Goal: Task Accomplishment & Management: Use online tool/utility

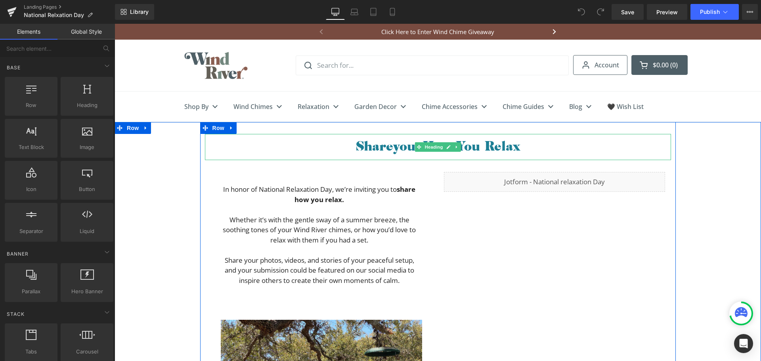
click at [393, 147] on icon "your" at bounding box center [407, 145] width 29 height 17
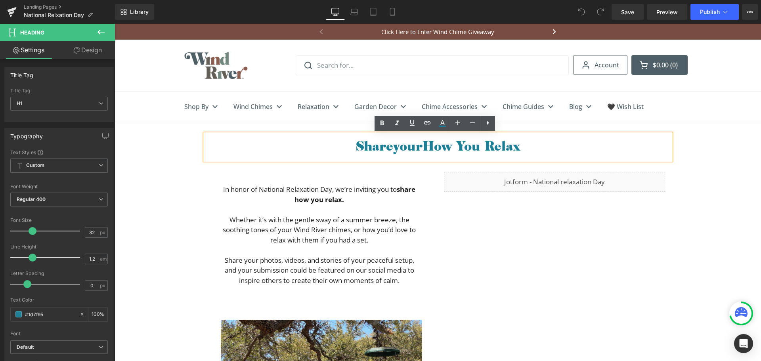
click at [401, 148] on icon "your" at bounding box center [407, 145] width 29 height 17
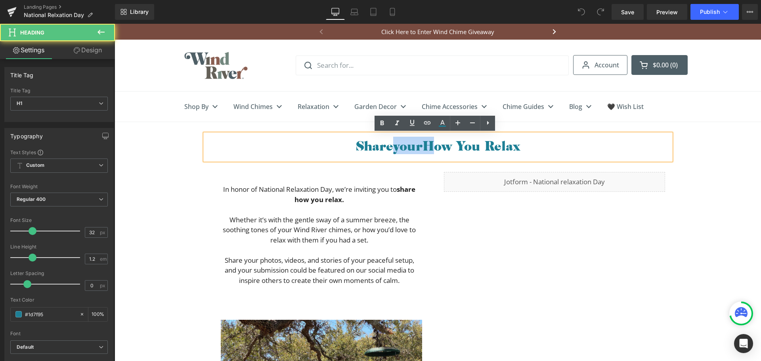
click at [401, 148] on icon "your" at bounding box center [407, 145] width 29 height 17
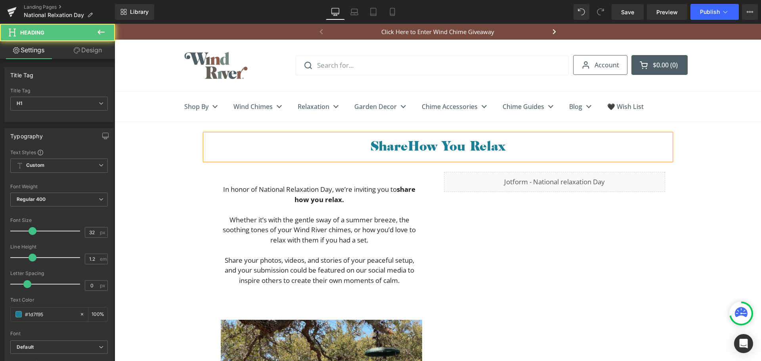
click at [505, 147] on h1 "Share How You Relax" at bounding box center [438, 145] width 466 height 15
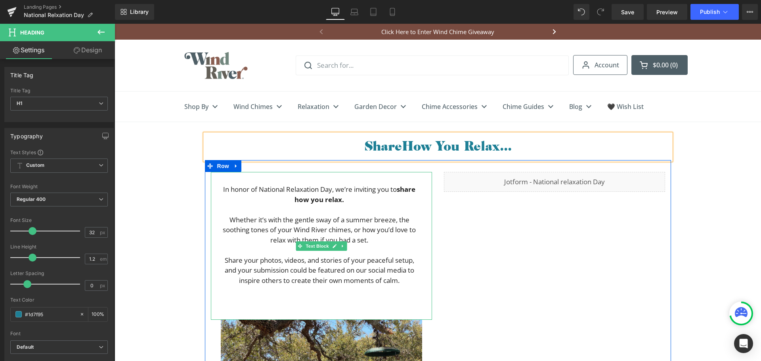
click at [347, 197] on p "In honor of National Relaxation Day, we’re inviting you to share how you relax." at bounding box center [319, 194] width 201 height 20
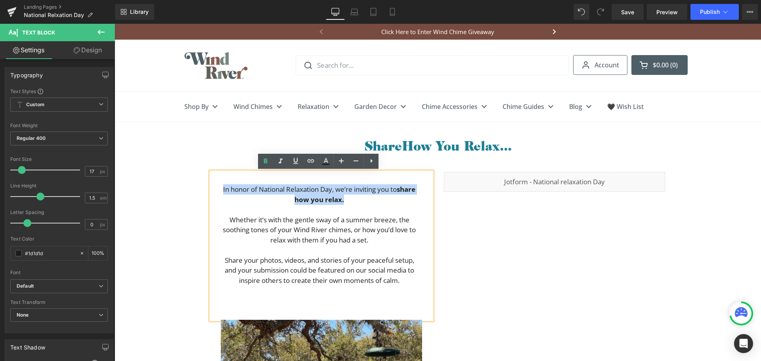
drag, startPoint x: 343, startPoint y: 199, endPoint x: 218, endPoint y: 192, distance: 125.5
click at [219, 192] on p "In honor of National Relaxation Day, we’re inviting you to share how you relax." at bounding box center [319, 194] width 201 height 20
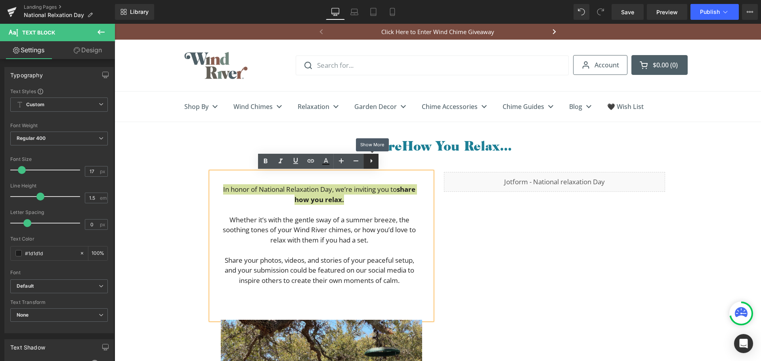
click at [374, 159] on icon at bounding box center [372, 161] width 10 height 10
click at [326, 160] on icon at bounding box center [327, 161] width 10 height 10
type input "19"
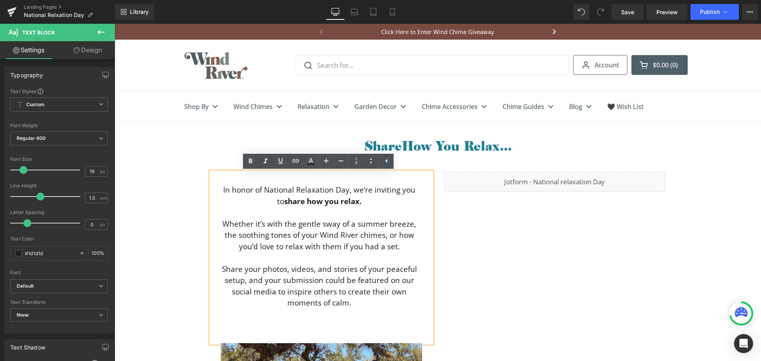
click at [310, 237] on p "Whether it’s with the gentle sway of a summer breeze, the soothing tones of you…" at bounding box center [319, 236] width 201 height 34
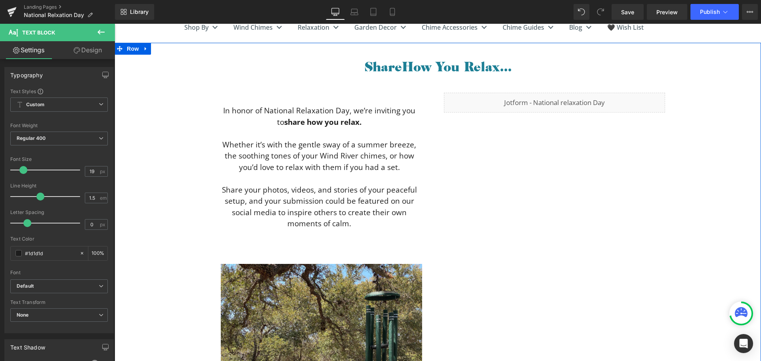
scroll to position [40, 0]
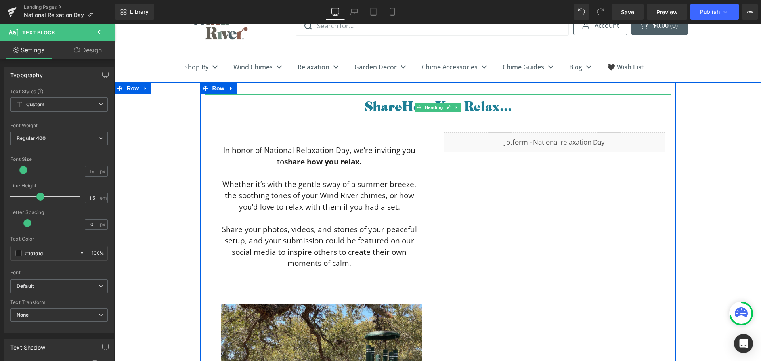
click at [360, 104] on h1 "Share How You Relax..." at bounding box center [438, 105] width 466 height 15
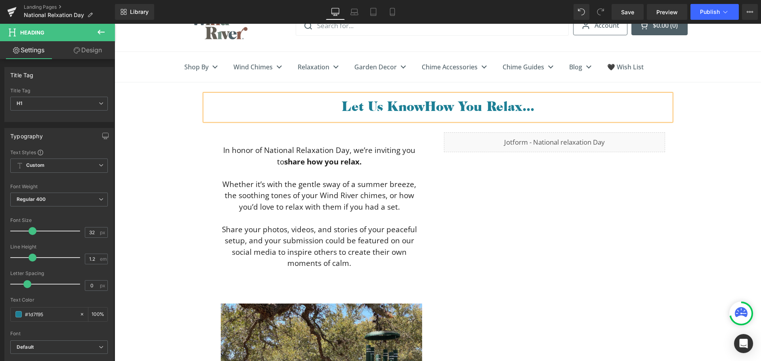
click at [466, 104] on h1 "Let Us Know How You Relax..." at bounding box center [438, 105] width 466 height 15
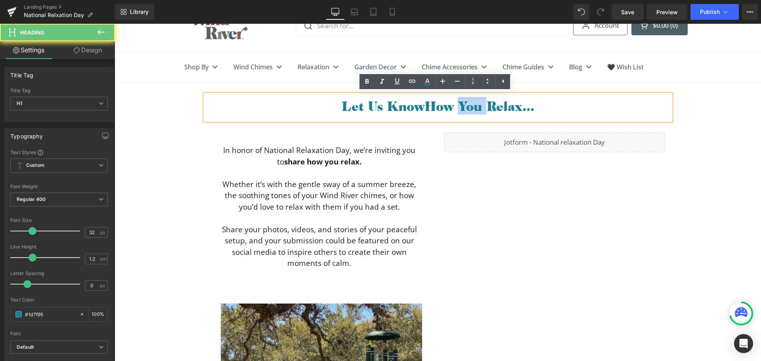
click at [466, 104] on h1 "Let Us Know How You Relax..." at bounding box center [438, 105] width 466 height 15
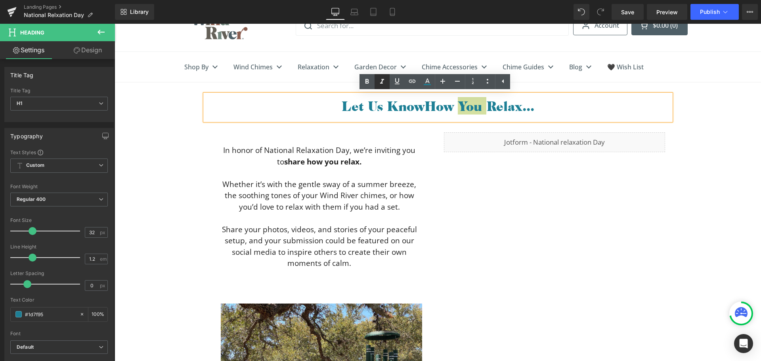
click at [380, 81] on icon at bounding box center [383, 82] width 10 height 10
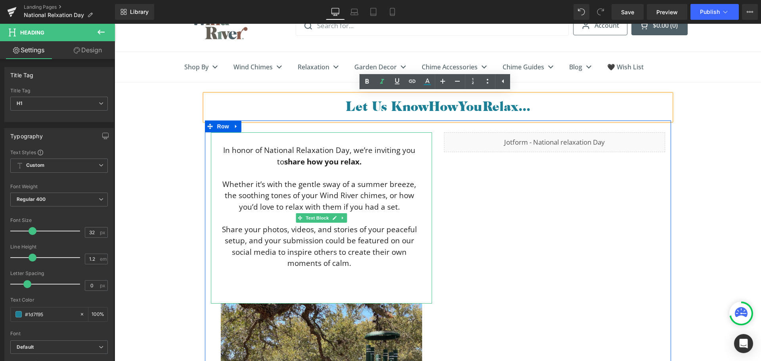
click at [334, 159] on strong "share how you relax." at bounding box center [322, 162] width 77 height 10
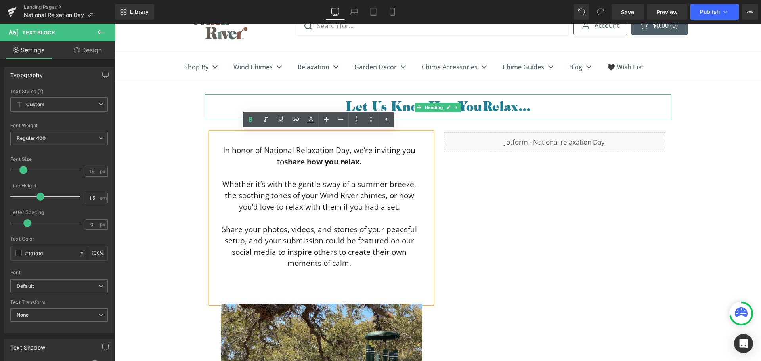
click at [473, 107] on icon "You" at bounding box center [470, 105] width 25 height 17
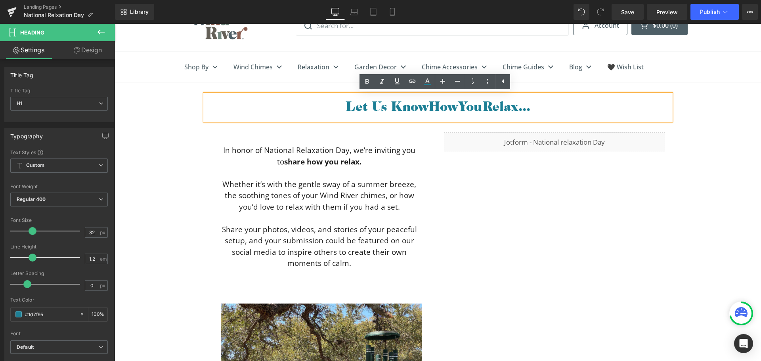
click at [470, 106] on icon "You" at bounding box center [470, 105] width 25 height 17
click at [383, 81] on icon at bounding box center [383, 82] width 10 height 10
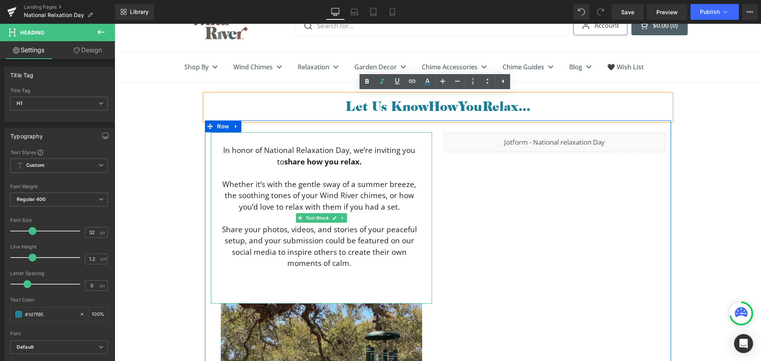
click at [373, 196] on p "Whether it’s with the gentle sway of a summer breeze, the soothing tones of you…" at bounding box center [319, 196] width 201 height 34
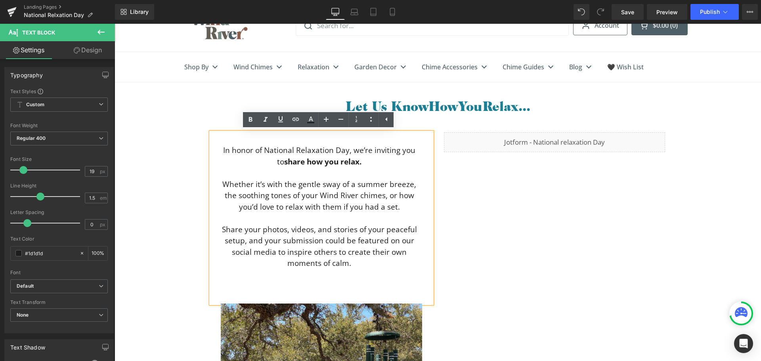
click at [388, 241] on p "Share your photos, videos, and stories of your peaceful setup, and your submiss…" at bounding box center [319, 246] width 201 height 45
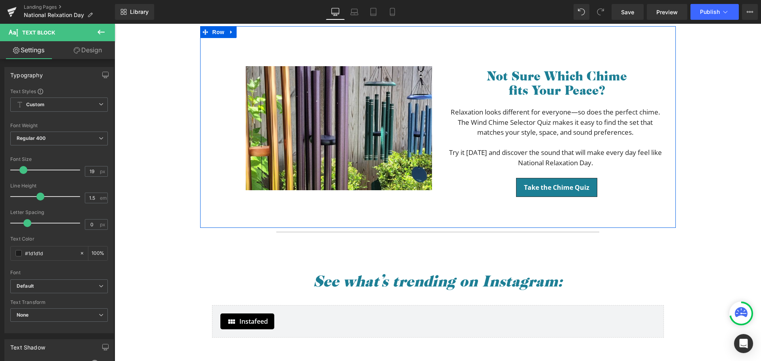
scroll to position [872, 0]
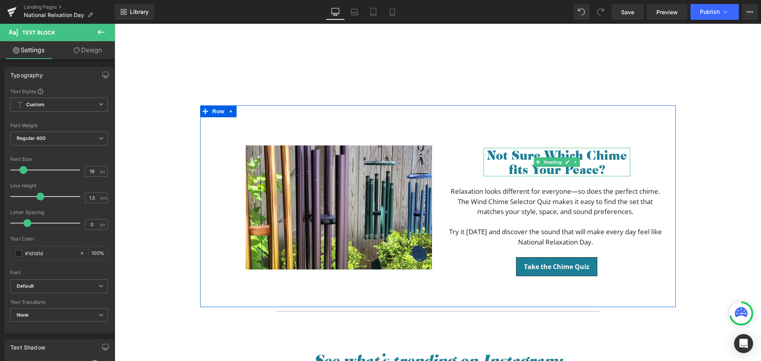
click at [514, 169] on font "Not Sure Which Chime fits Your Peace?" at bounding box center [557, 162] width 141 height 31
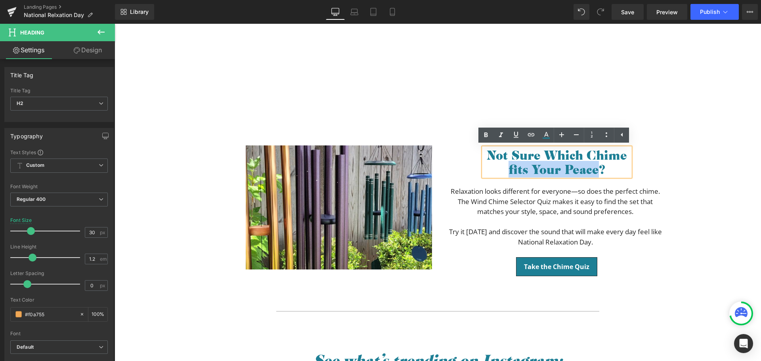
drag, startPoint x: 506, startPoint y: 169, endPoint x: 594, endPoint y: 167, distance: 87.3
click at [594, 167] on font "Not Sure Which Chime fits Your Peace?" at bounding box center [557, 162] width 141 height 31
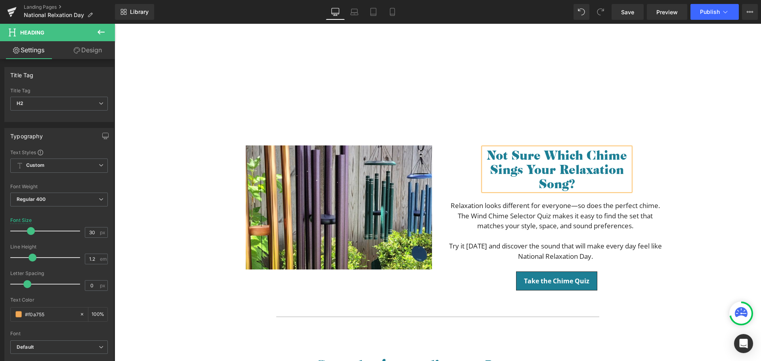
click at [477, 168] on div "Not Sure Which Chime Sings Your Relaxation Song? Heading Relaxation looks diffe…" at bounding box center [557, 210] width 238 height 165
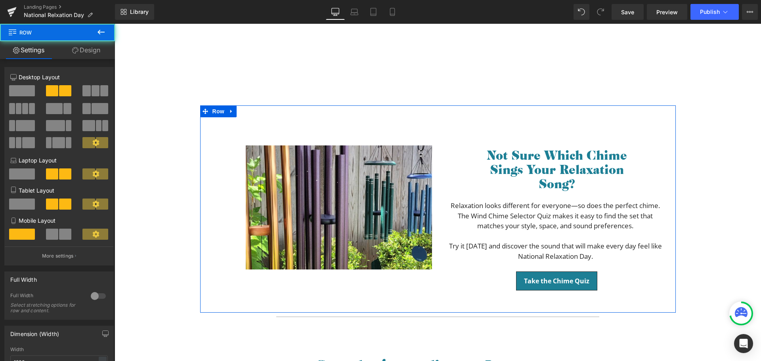
click at [506, 162] on font "Not Sure Which Chime Sings Your Relaxation Song?" at bounding box center [557, 169] width 141 height 45
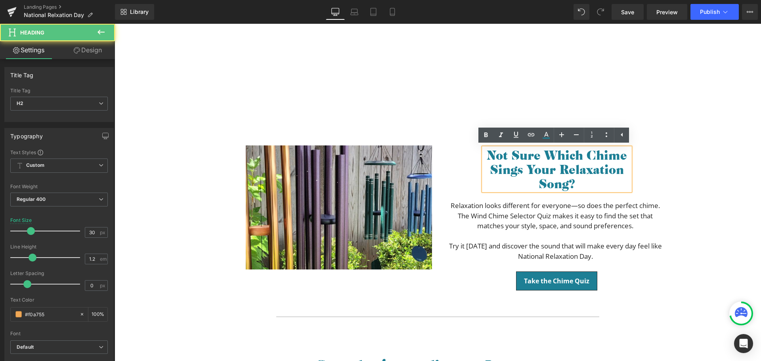
click at [516, 171] on font "Not Sure Which Chime Sings Your Relaxation Song?" at bounding box center [557, 169] width 141 height 45
click at [478, 172] on div "Not Sure Which Chime Sings Your Relaxation Song? Heading Relaxation looks diffe…" at bounding box center [557, 210] width 238 height 165
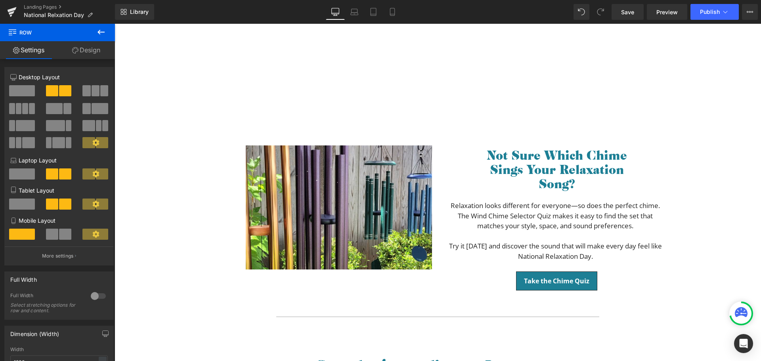
click at [502, 171] on font "Not Sure Which Chime Sings Your Relaxation Song?" at bounding box center [557, 169] width 141 height 45
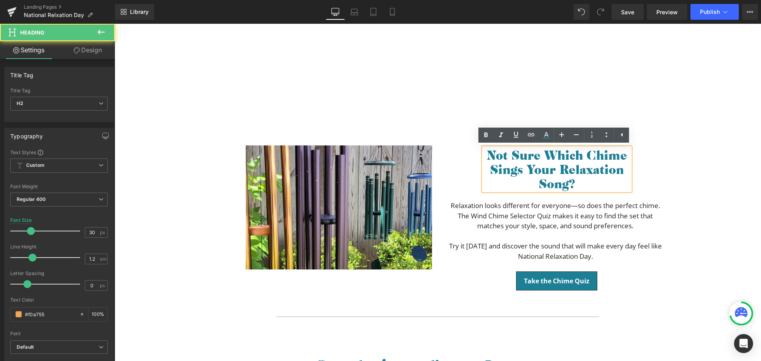
click at [484, 178] on div "Not Sure Which Chime Sings Your Relaxation Song?" at bounding box center [557, 169] width 147 height 43
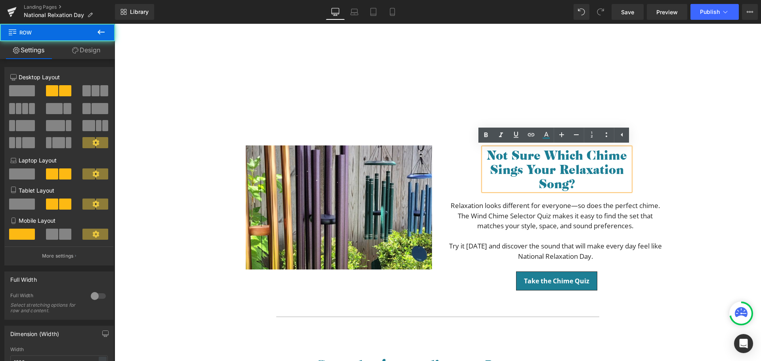
click at [478, 178] on div "Not Sure Which Chime Sings Your Relaxation Song? Heading Relaxation looks diffe…" at bounding box center [557, 210] width 238 height 165
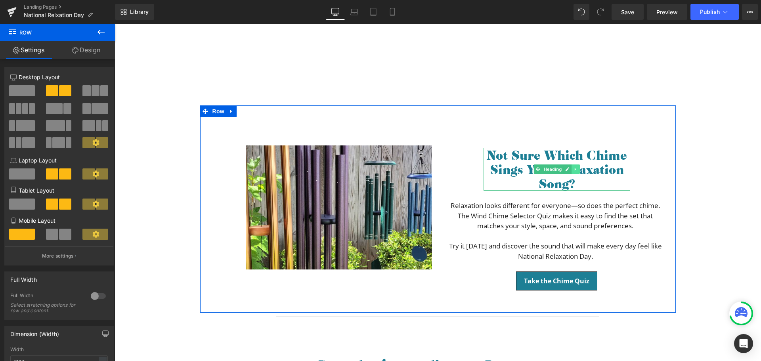
click at [574, 168] on icon at bounding box center [576, 169] width 4 height 5
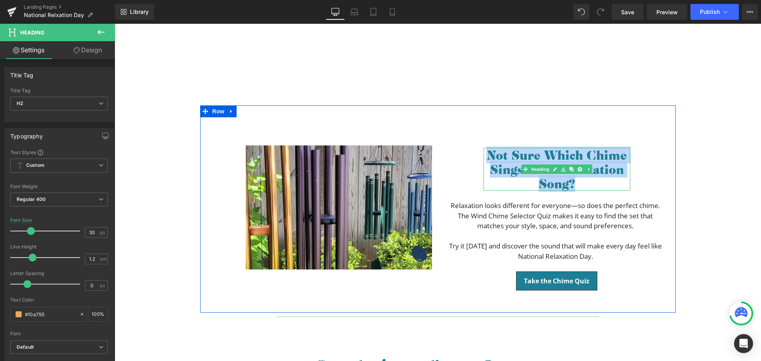
drag, startPoint x: 502, startPoint y: 156, endPoint x: 571, endPoint y: 181, distance: 73.9
click at [571, 181] on font "Not Sure Which Chime Sings Your Relaxation Song?" at bounding box center [557, 169] width 141 height 45
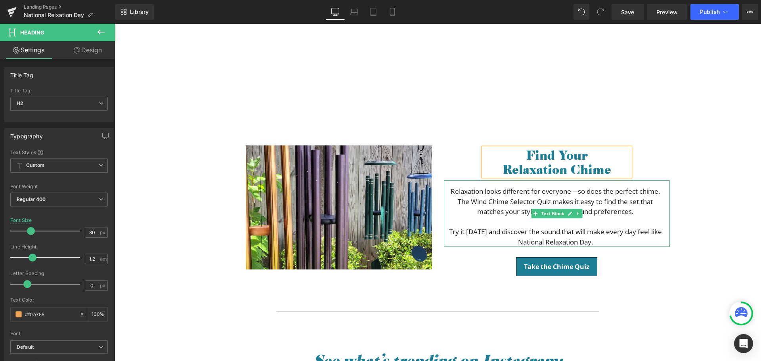
click at [449, 233] on p "Try it [DATE] and discover the sound that will make every day feel like Nationa…" at bounding box center [556, 237] width 214 height 20
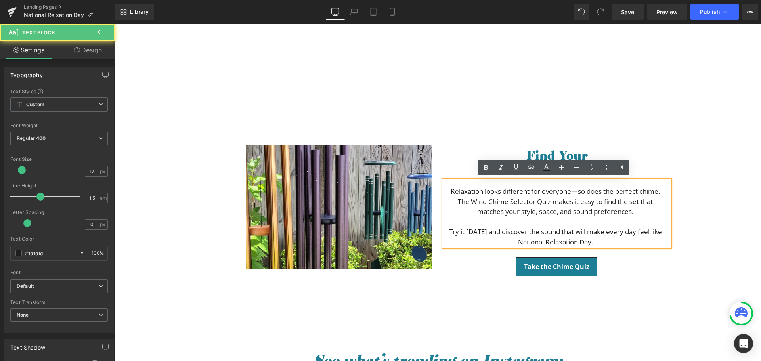
click at [449, 231] on p "Try it [DATE] and discover the sound that will make every day feel like Nationa…" at bounding box center [556, 237] width 214 height 20
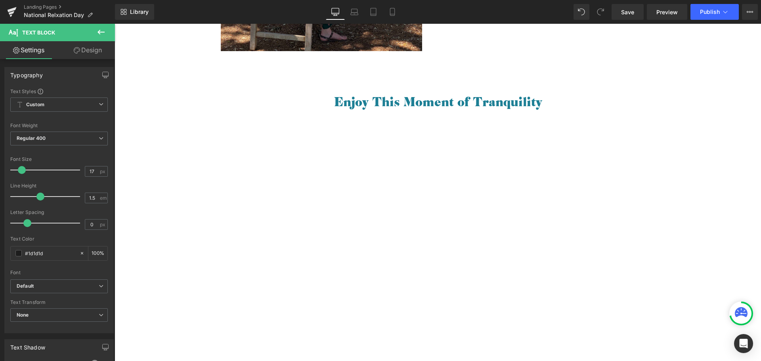
scroll to position [555, 0]
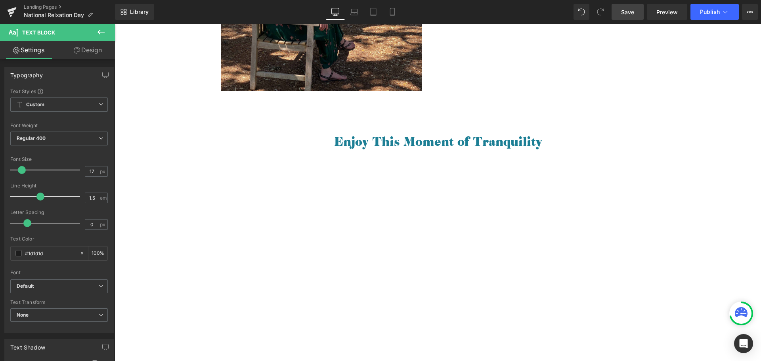
click at [628, 10] on span "Save" at bounding box center [627, 12] width 13 height 8
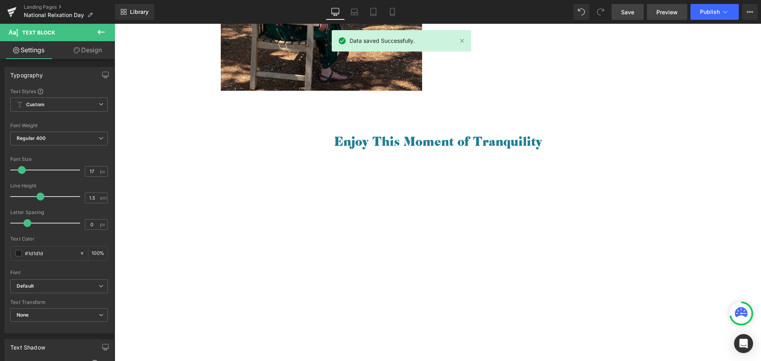
click at [663, 11] on span "Preview" at bounding box center [667, 12] width 21 height 8
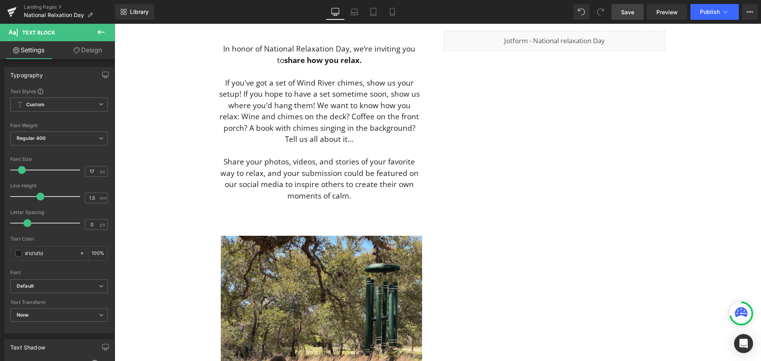
scroll to position [0, 0]
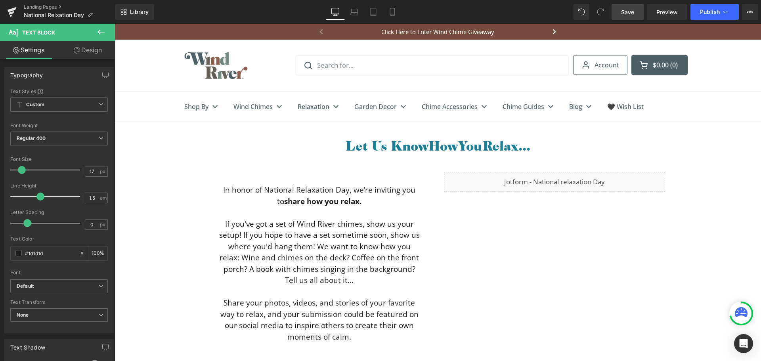
drag, startPoint x: 756, startPoint y: 165, endPoint x: 872, endPoint y: 47, distance: 166.0
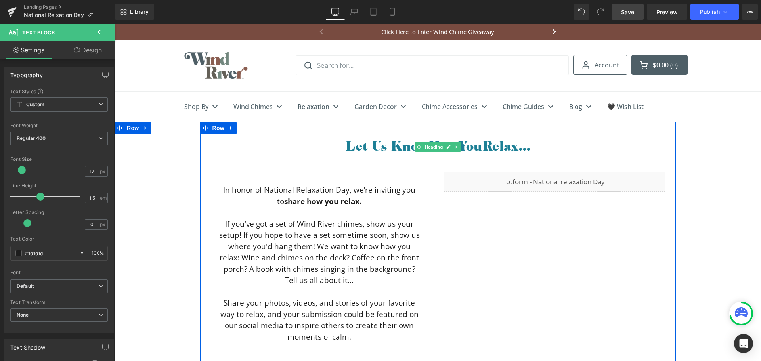
click at [388, 147] on h1 "Let Us Know How You Relax..." at bounding box center [438, 145] width 466 height 15
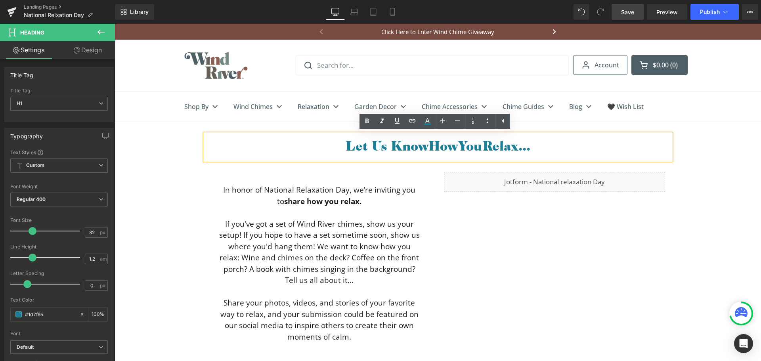
click at [361, 192] on span "In honor of National Relaxation Day, we’re inviting you to" at bounding box center [319, 196] width 192 height 22
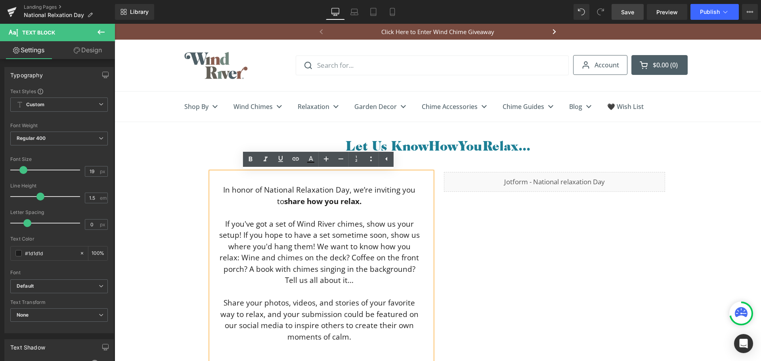
click at [348, 188] on span "In honor of National Relaxation Day, we’re inviting you to" at bounding box center [319, 196] width 192 height 22
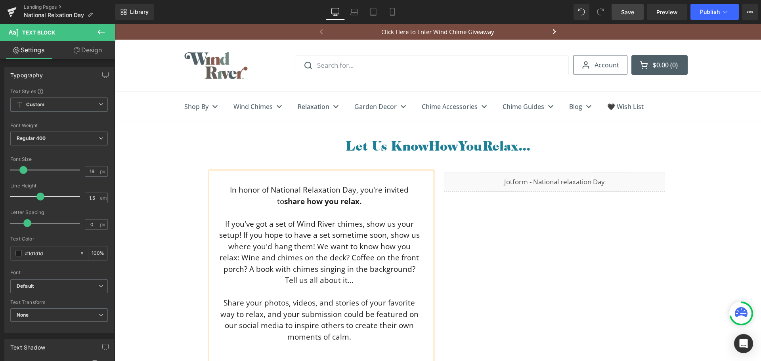
click at [282, 280] on p "If you've got a set of Wind River chimes, show us your setup! If you hope to ha…" at bounding box center [319, 253] width 201 height 68
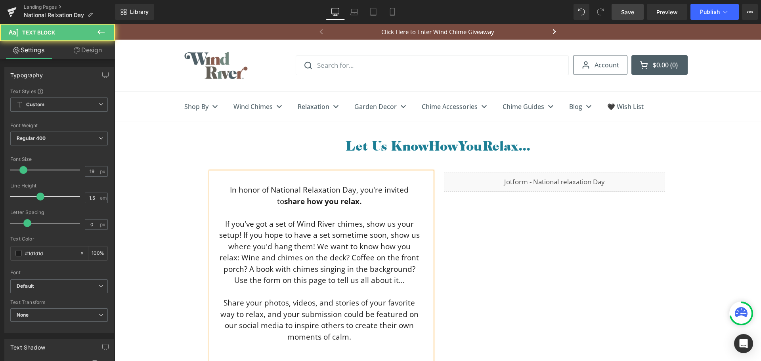
click at [387, 268] on p "If you've got a set of Wind River chimes, show us your setup! If you hope to ha…" at bounding box center [319, 253] width 201 height 68
click at [313, 246] on p "If you've got a set of Wind River chimes, show us your setup! If you hope to ha…" at bounding box center [319, 253] width 201 height 68
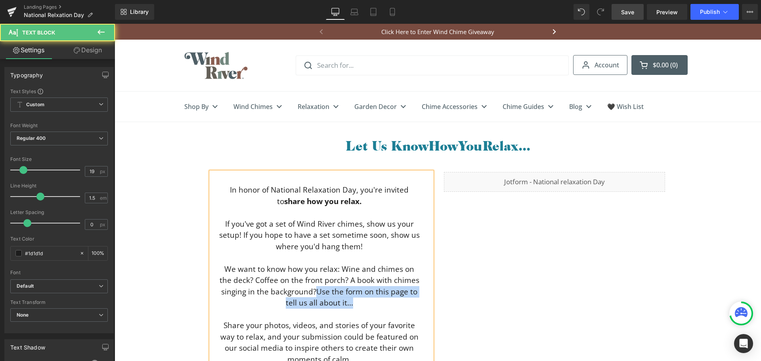
drag, startPoint x: 315, startPoint y: 289, endPoint x: 350, endPoint y: 300, distance: 36.9
click at [350, 300] on p "We want to know how you relax: Wine and chimes on the deck? Coffee on the front…" at bounding box center [319, 286] width 201 height 45
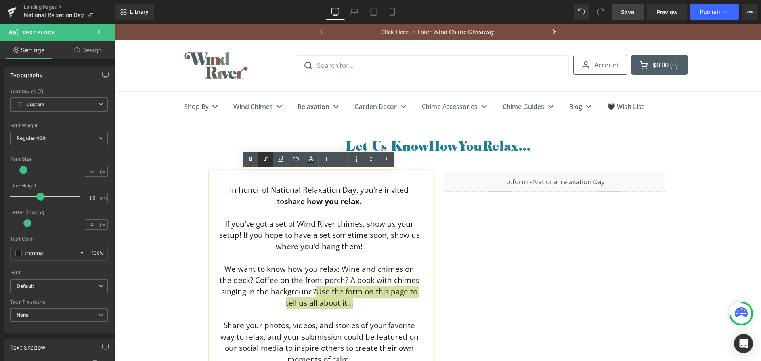
click at [265, 157] on icon at bounding box center [266, 160] width 10 height 10
click at [294, 263] on p "To enrich screen reader interactions, please activate Accessibility in Grammarl…" at bounding box center [319, 258] width 201 height 12
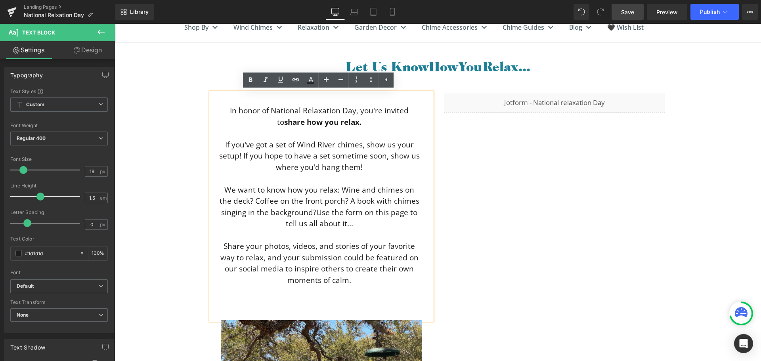
click at [353, 278] on p "Share your photos, videos, and stories of your favorite way to relax, and your …" at bounding box center [319, 263] width 201 height 45
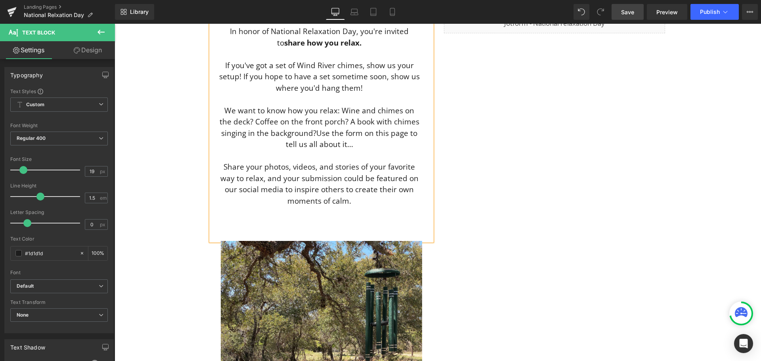
scroll to position [0, 0]
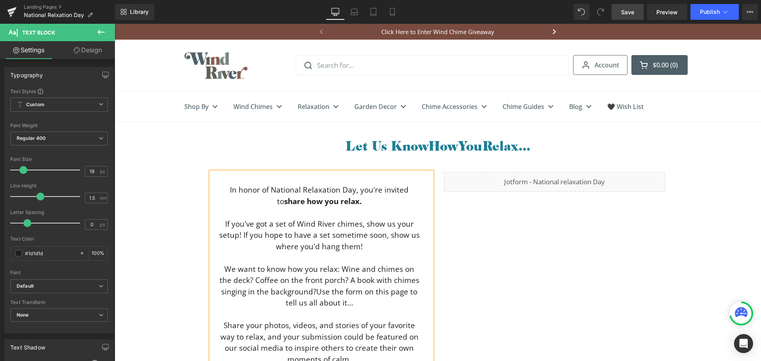
click at [629, 8] on span "Save" at bounding box center [627, 12] width 13 height 8
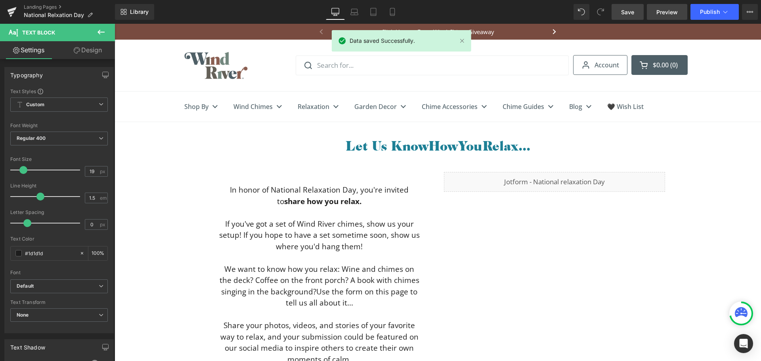
click at [665, 11] on span "Preview" at bounding box center [667, 12] width 21 height 8
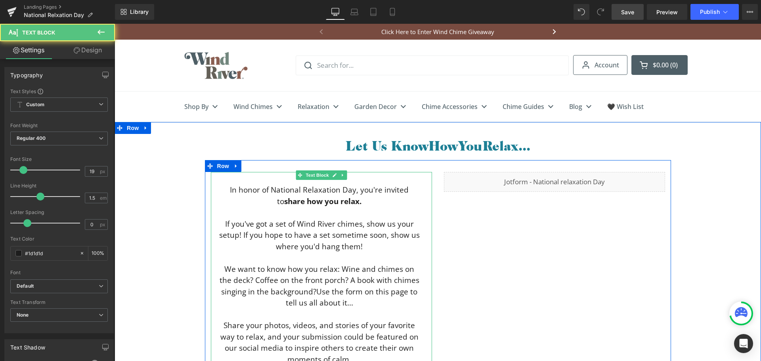
click at [291, 245] on p "If you've got a set of Wind River chimes, show us your setup! If you hope to ha…" at bounding box center [319, 236] width 201 height 34
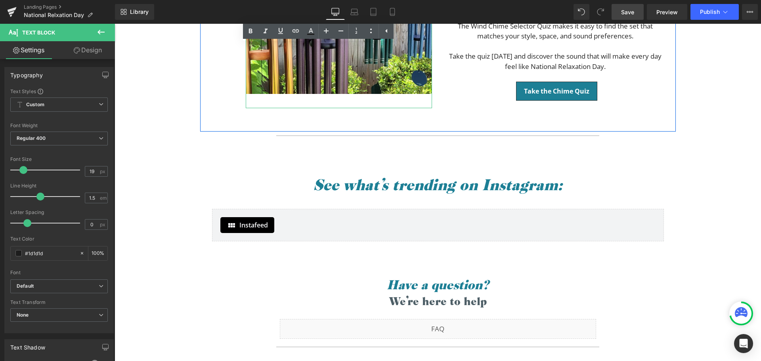
scroll to position [1110, 0]
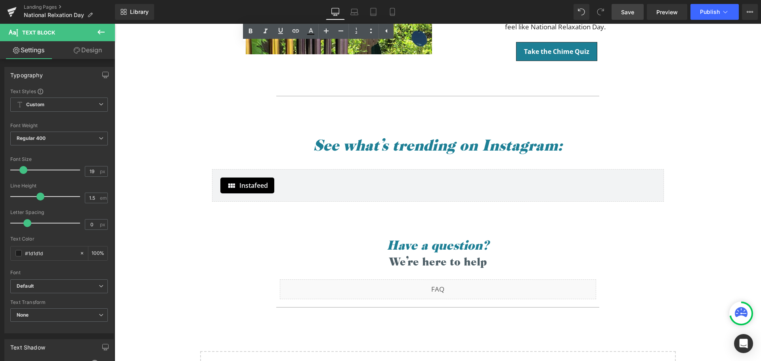
click at [630, 15] on span "Save" at bounding box center [627, 12] width 13 height 8
click at [31, 8] on link "Landing Pages" at bounding box center [69, 7] width 91 height 6
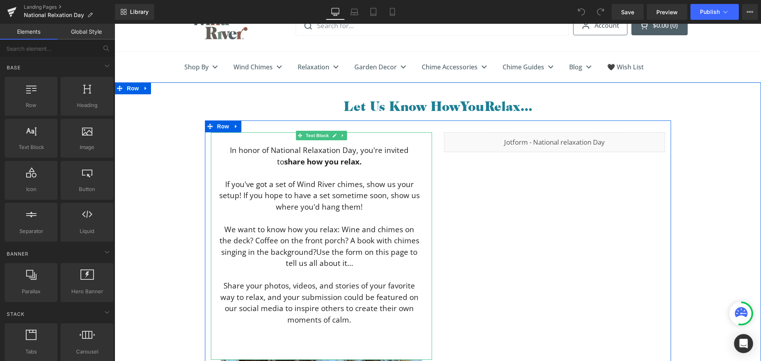
scroll to position [79, 0]
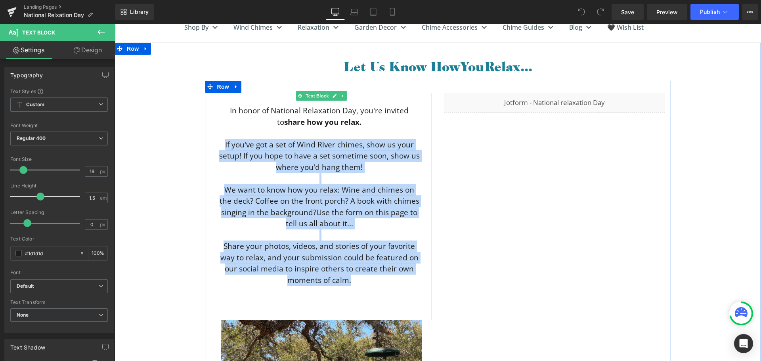
drag, startPoint x: 223, startPoint y: 145, endPoint x: 358, endPoint y: 284, distance: 193.5
click at [358, 284] on div "In honor of National Relaxation Day, you're invited to share how you relax. If …" at bounding box center [321, 207] width 221 height 228
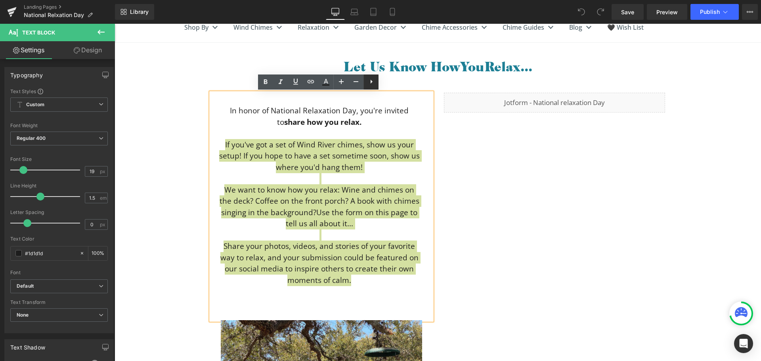
click at [371, 83] on icon at bounding box center [372, 82] width 2 height 4
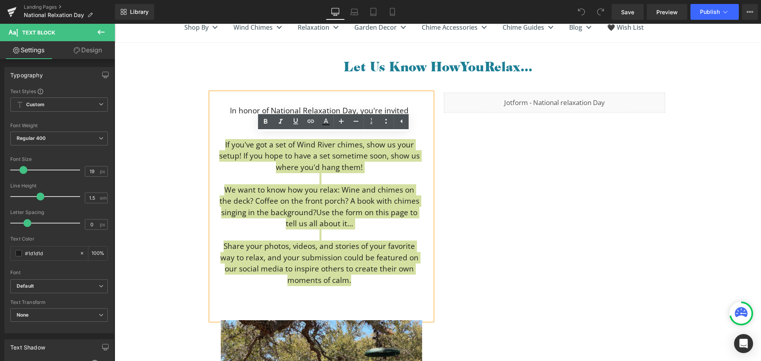
scroll to position [40, 0]
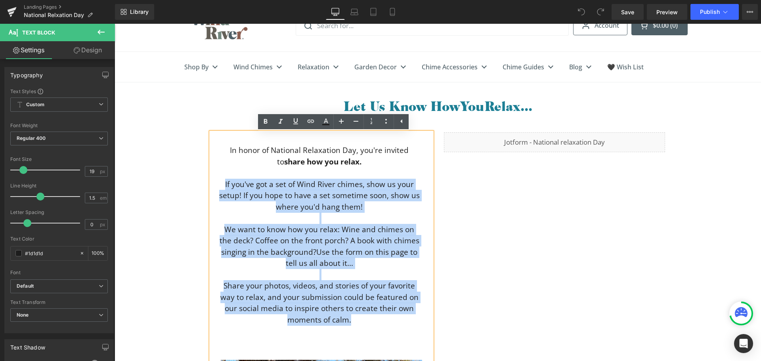
click at [310, 201] on p "If you've got a set of Wind River chimes, show us your setup! If you hope to ha…" at bounding box center [319, 196] width 201 height 34
drag, startPoint x: 222, startPoint y: 183, endPoint x: 352, endPoint y: 316, distance: 185.9
click at [352, 316] on div "In honor of National Relaxation Day, you're invited to share how you relax. If …" at bounding box center [321, 246] width 221 height 228
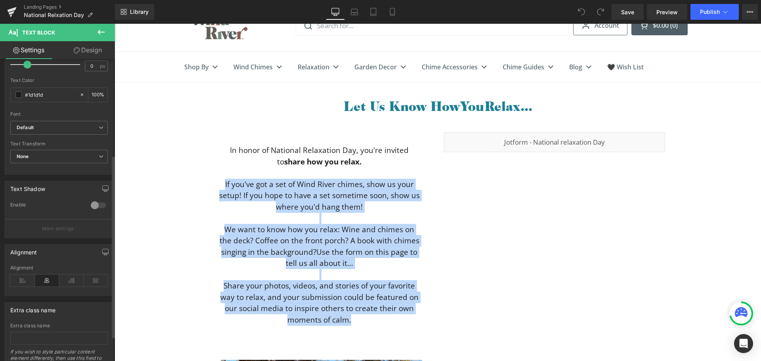
scroll to position [198, 0]
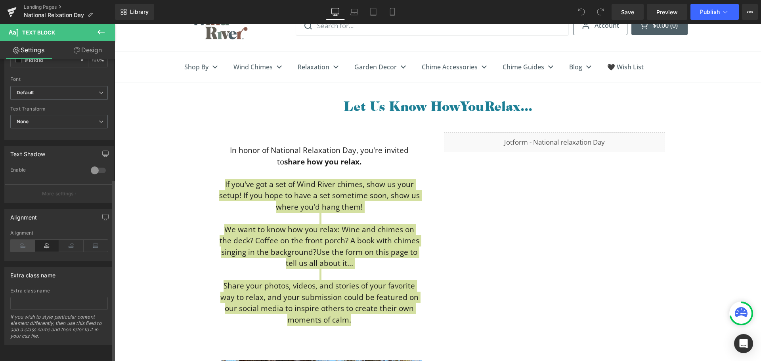
click at [25, 242] on icon at bounding box center [22, 246] width 25 height 12
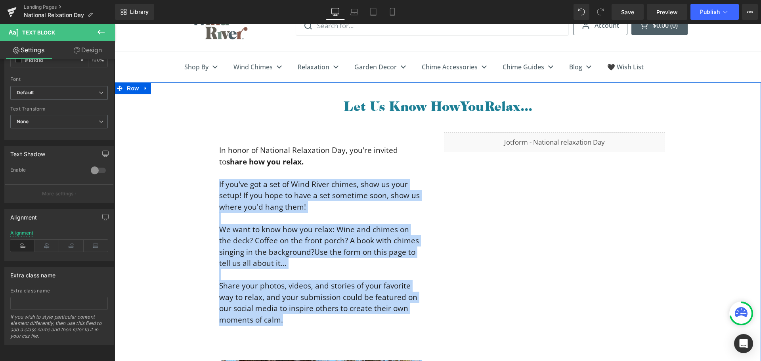
click at [153, 174] on div "Let Us Know How You Relax... Heading In honor of National Relaxation Day, you'r…" at bounding box center [438, 367] width 647 height 570
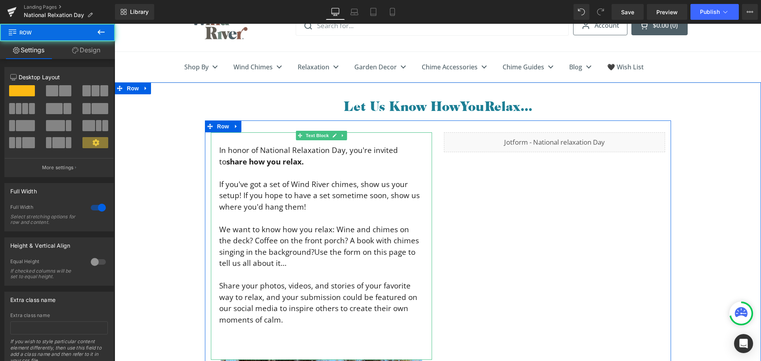
click at [285, 201] on p "If you've got a set of Wind River chimes, show us your setup! If you hope to ha…" at bounding box center [319, 196] width 201 height 34
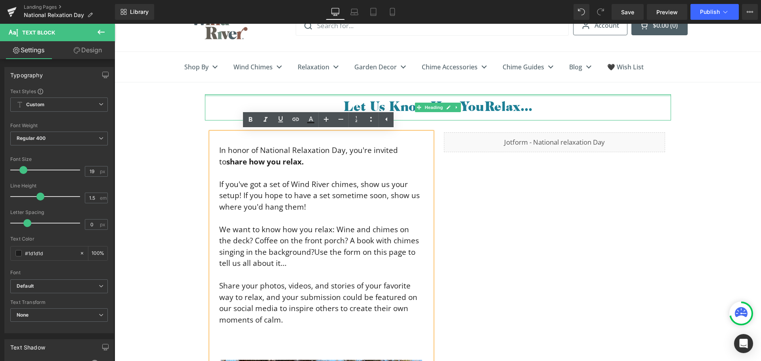
click at [263, 96] on div at bounding box center [438, 95] width 466 height 2
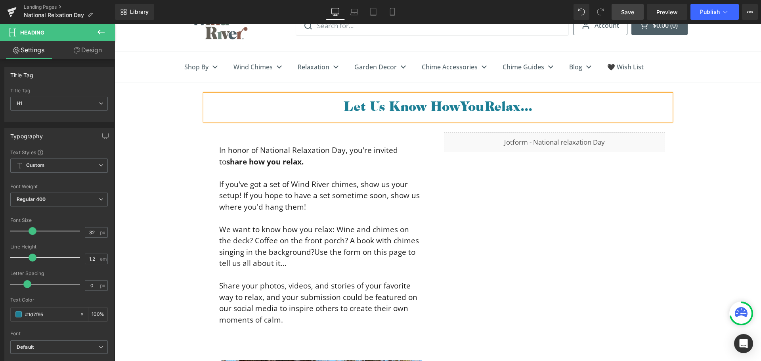
click at [629, 12] on span "Save" at bounding box center [627, 12] width 13 height 8
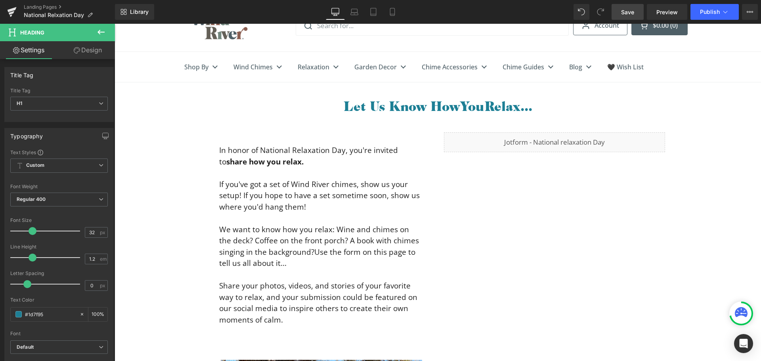
click at [629, 13] on span "Save" at bounding box center [627, 12] width 13 height 8
click at [668, 14] on span "Preview" at bounding box center [667, 12] width 21 height 8
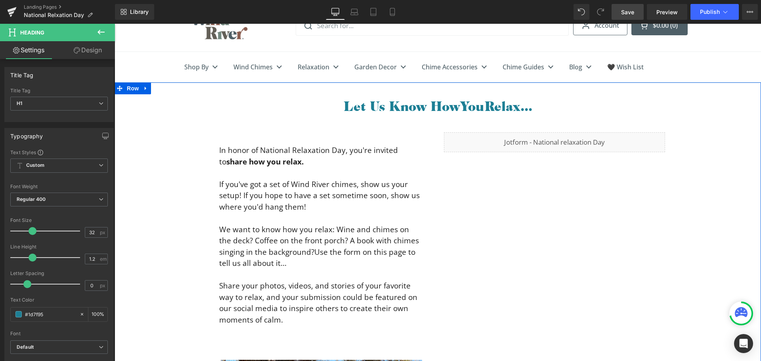
click at [259, 182] on p "If you've got a set of Wind River chimes, show us your setup! If you hope to ha…" at bounding box center [319, 196] width 201 height 34
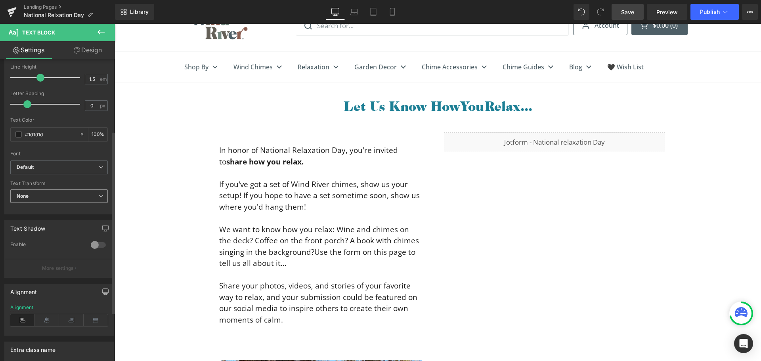
scroll to position [159, 0]
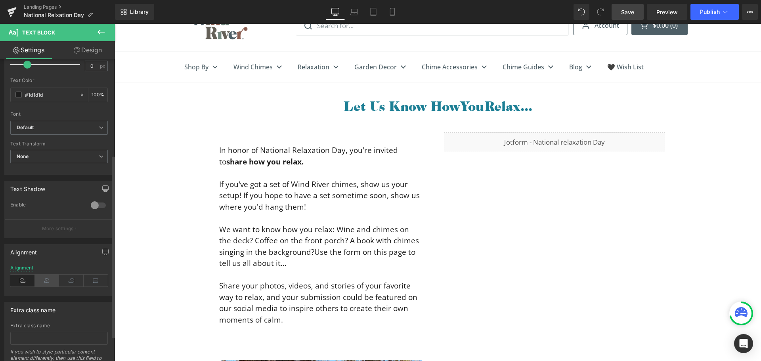
click at [48, 280] on icon at bounding box center [47, 281] width 25 height 12
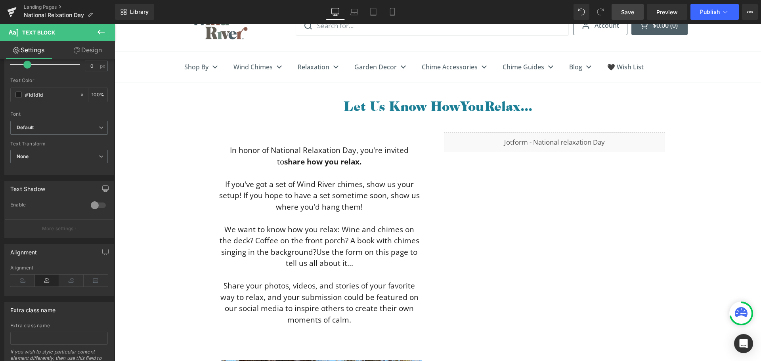
click at [633, 12] on span "Save" at bounding box center [627, 12] width 13 height 8
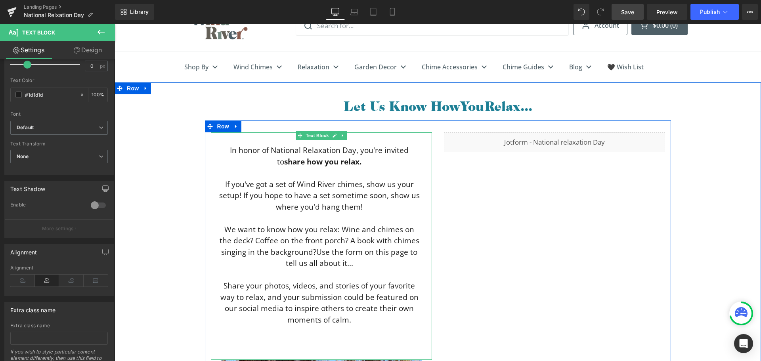
click at [358, 265] on p "We want to know how you relax: Wine and chimes on the deck? Coffee on the front…" at bounding box center [319, 246] width 201 height 45
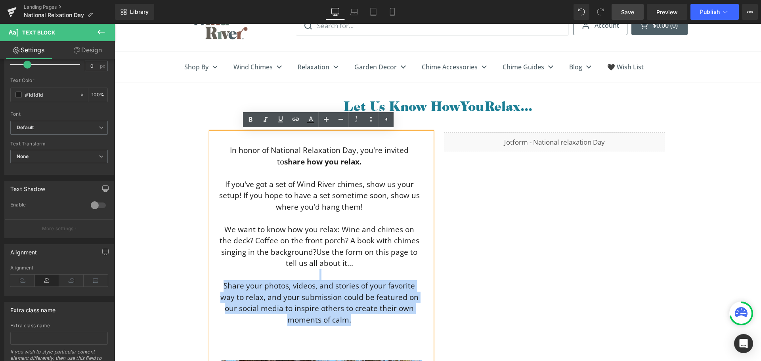
drag, startPoint x: 355, startPoint y: 264, endPoint x: 364, endPoint y: 318, distance: 54.8
click at [364, 318] on div "In honor of National Relaxation Day, you're invited to share how you relax. If …" at bounding box center [321, 246] width 221 height 228
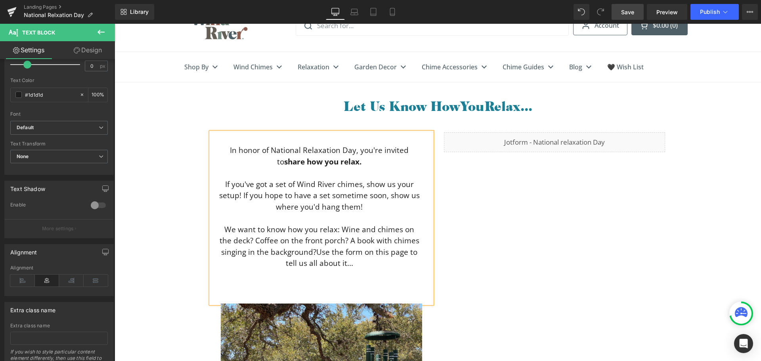
click at [630, 13] on span "Save" at bounding box center [627, 12] width 13 height 8
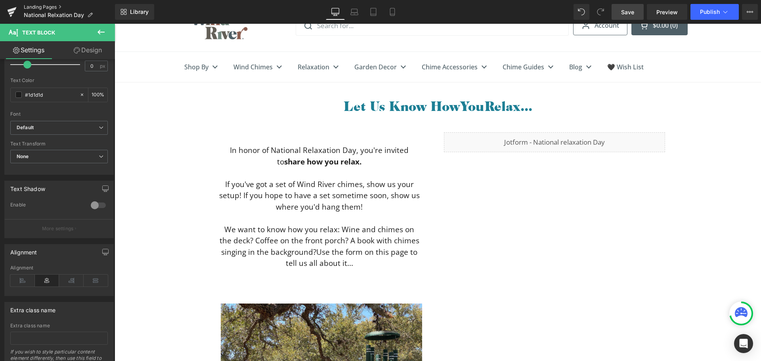
click at [49, 8] on link "Landing Pages" at bounding box center [69, 7] width 91 height 6
